Goal: Navigation & Orientation: Find specific page/section

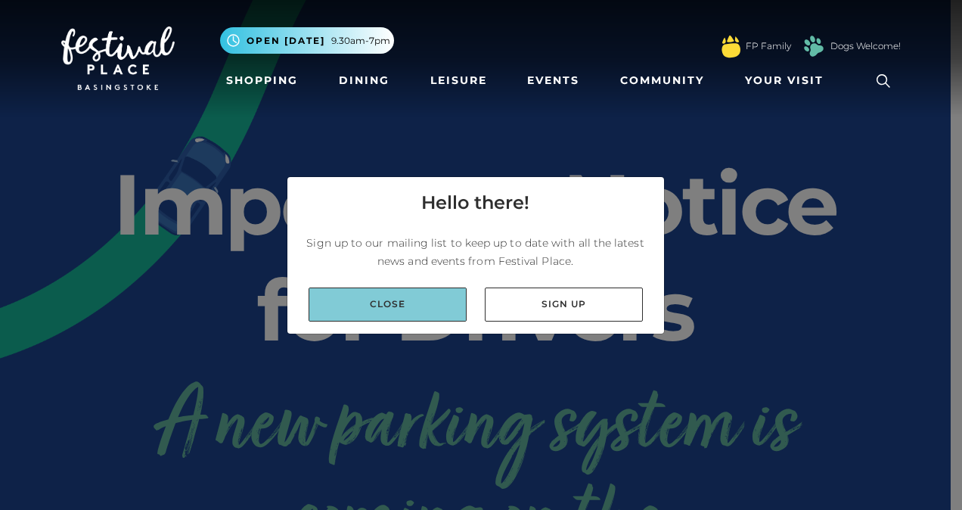
click at [382, 306] on link "Close" at bounding box center [388, 304] width 158 height 34
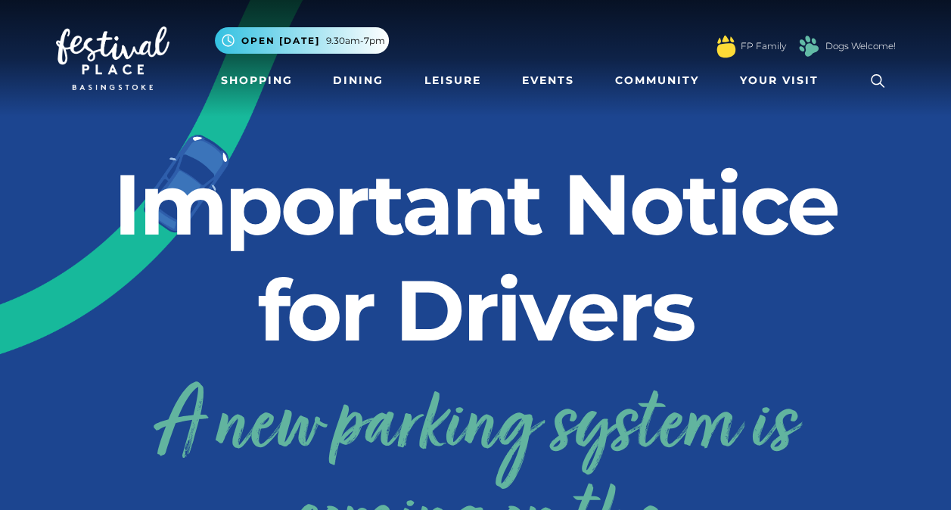
click at [102, 39] on img at bounding box center [112, 58] width 113 height 64
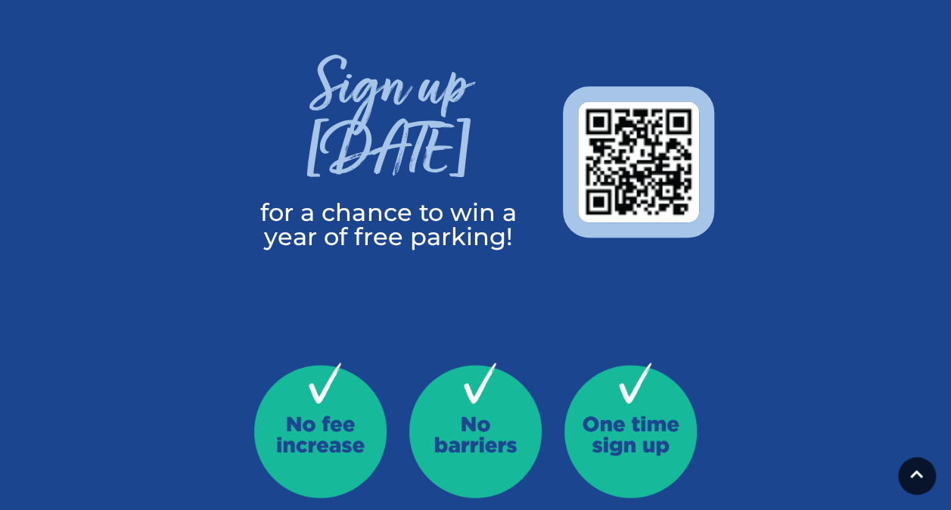
scroll to position [515, 0]
